Goal: Check status: Check status

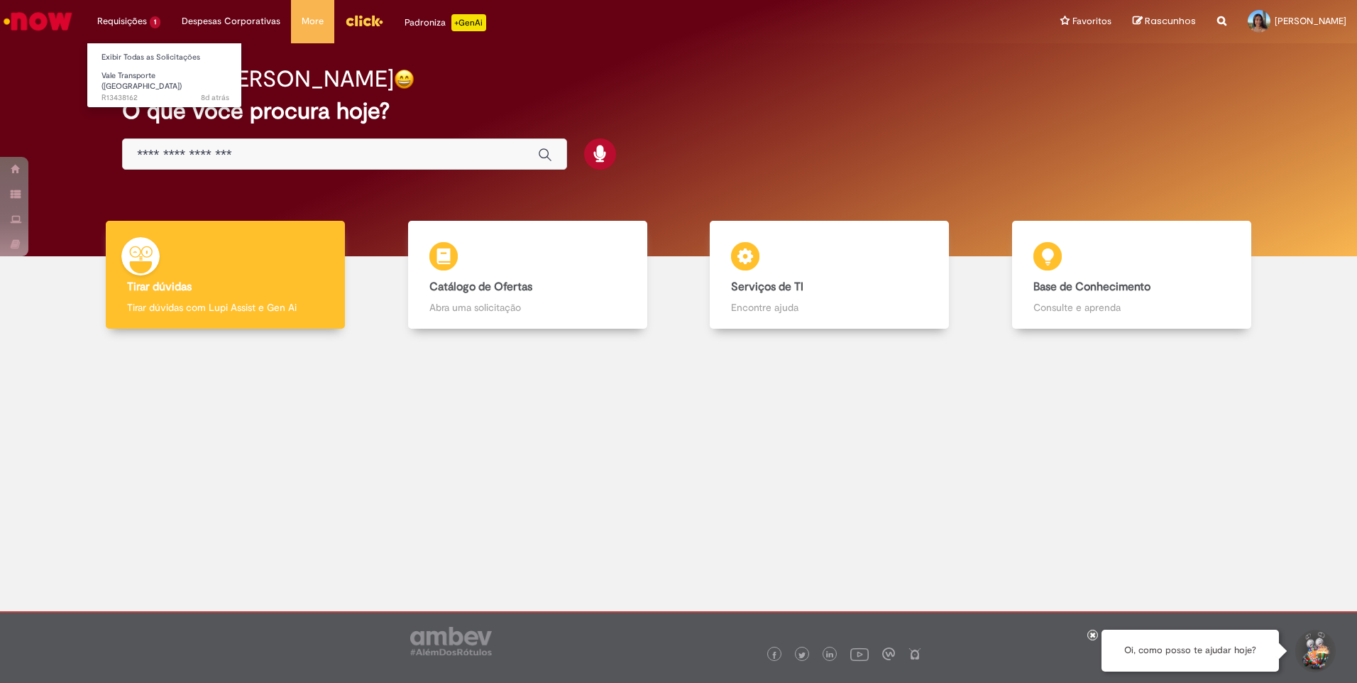
click at [143, 16] on li "Requisições 1 Exibir Todas as Solicitações Vale Transporte (VT) 8d atrás 8 dias…" at bounding box center [129, 21] width 84 height 43
click at [131, 25] on li "Requisições 1 Exibir Todas as Solicitações Vale Transporte (VT) 8d atrás 8 dias…" at bounding box center [129, 21] width 84 height 43
click at [127, 92] on span "8d atrás 8 dias atrás R13438162" at bounding box center [165, 97] width 128 height 11
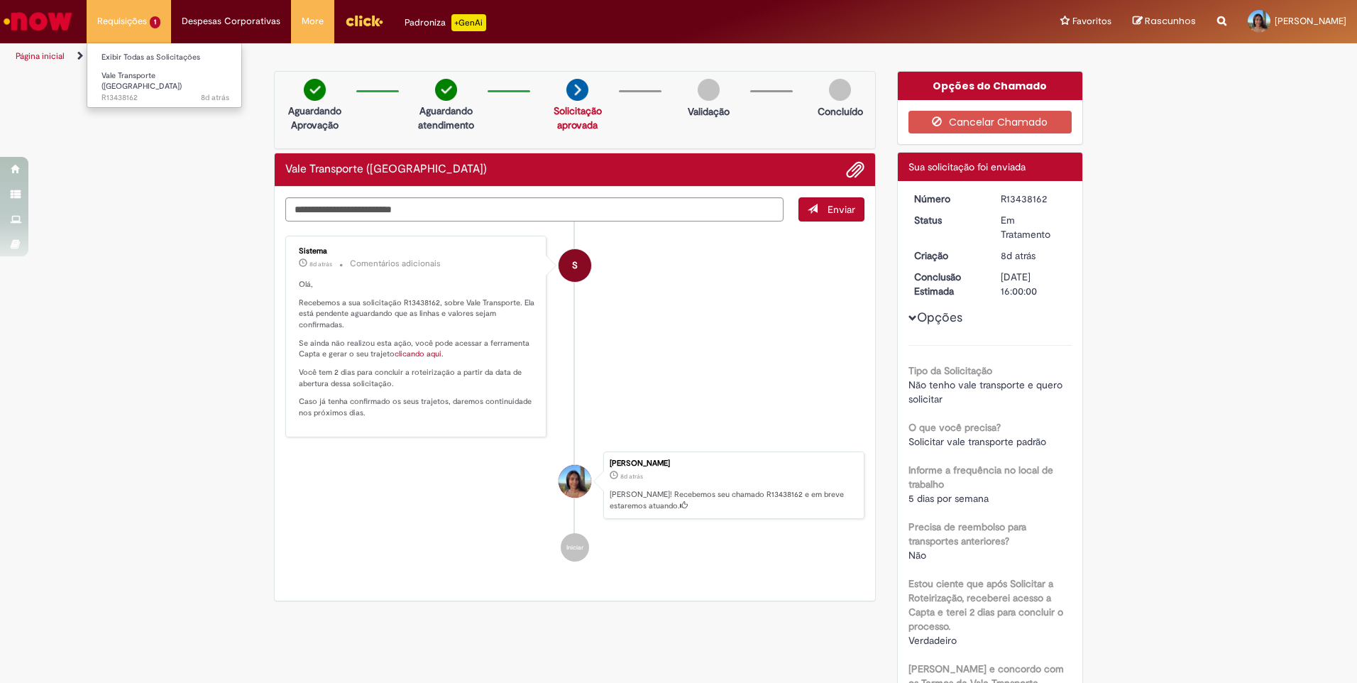
click at [118, 17] on li "Requisições 1 Exibir Todas as Solicitações Vale Transporte (VT) 8d atrás 8 dias…" at bounding box center [129, 21] width 84 height 43
click at [136, 57] on link "Exibir Todas as Solicitações" at bounding box center [165, 58] width 156 height 16
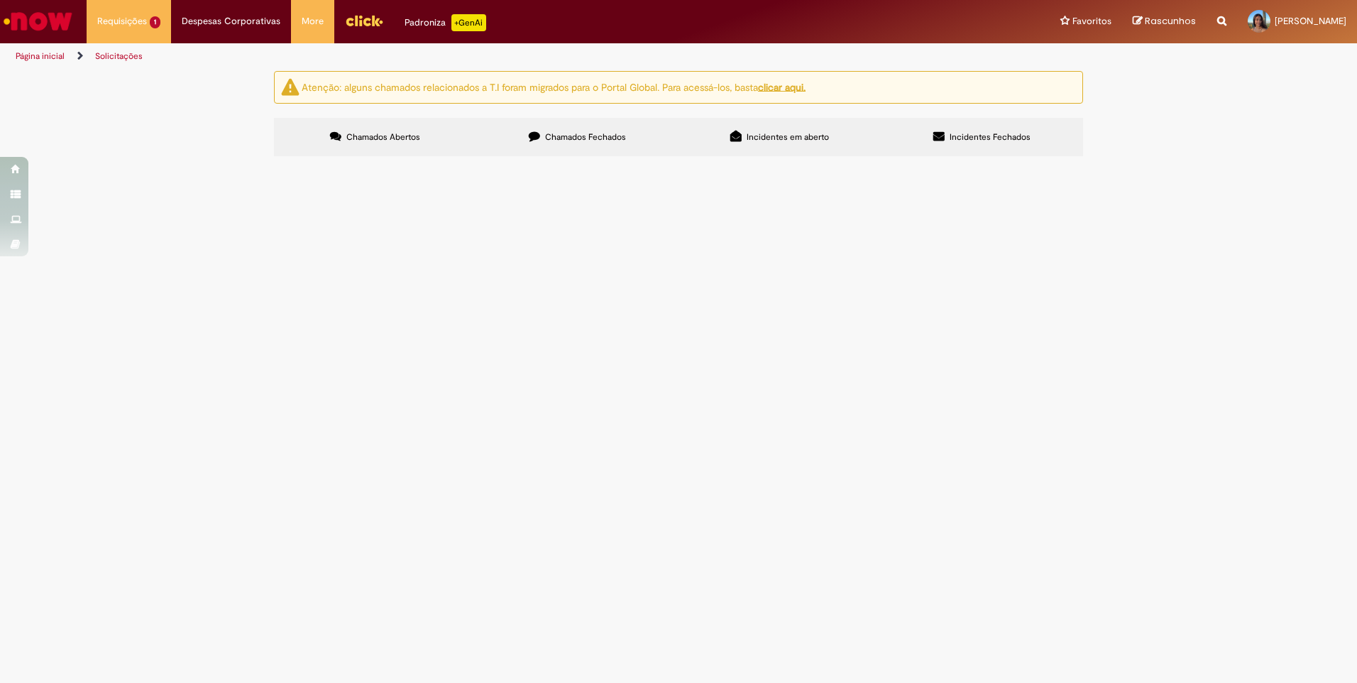
click at [0, 0] on div at bounding box center [0, 0] width 0 height 0
click at [609, 132] on span "Chamados Fechados" at bounding box center [585, 136] width 81 height 11
click at [808, 138] on span "Incidentes em aberto" at bounding box center [787, 136] width 82 height 11
click at [976, 128] on label "Incidentes Fechados" at bounding box center [981, 137] width 202 height 38
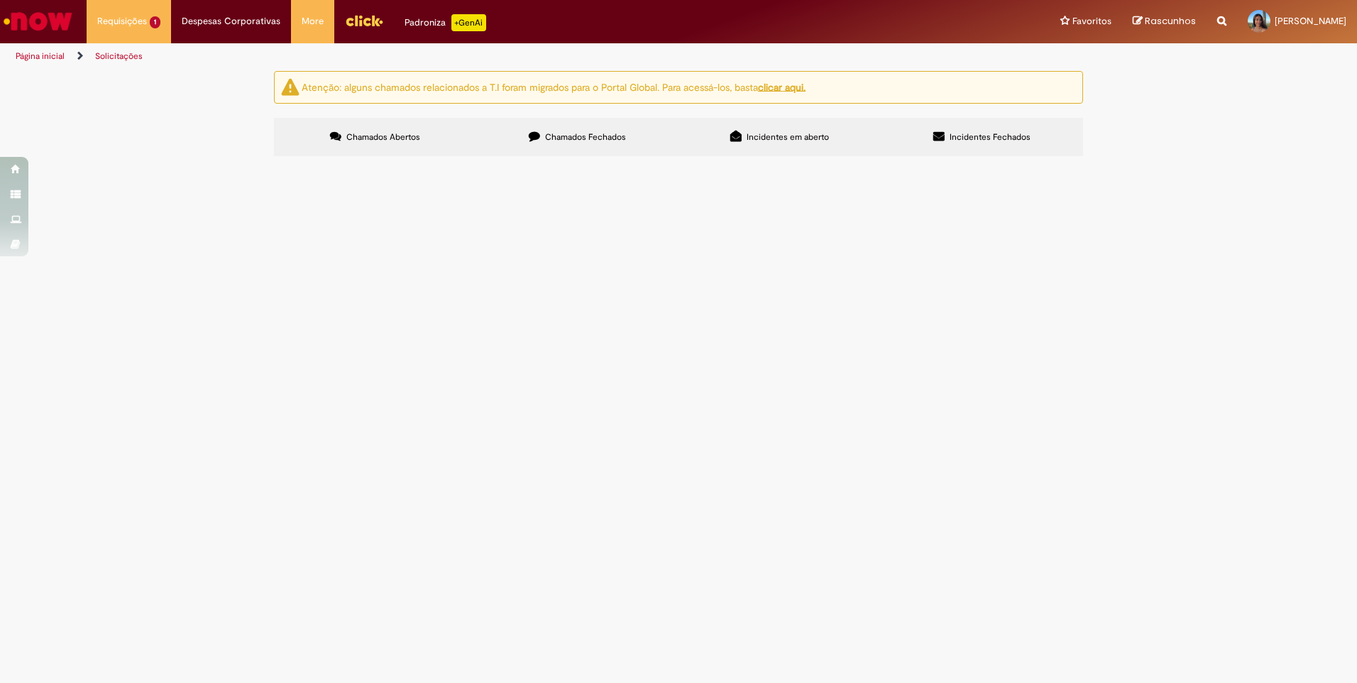
click at [391, 131] on span "Chamados Abertos" at bounding box center [383, 136] width 74 height 11
click at [406, 90] on ng-bind-html "Atenção: alguns chamados relacionados a T.I foram migrados para o Portal Global…" at bounding box center [554, 86] width 504 height 13
click at [794, 84] on u "clicar aqui." at bounding box center [782, 86] width 48 height 13
